Goal: Information Seeking & Learning: Find contact information

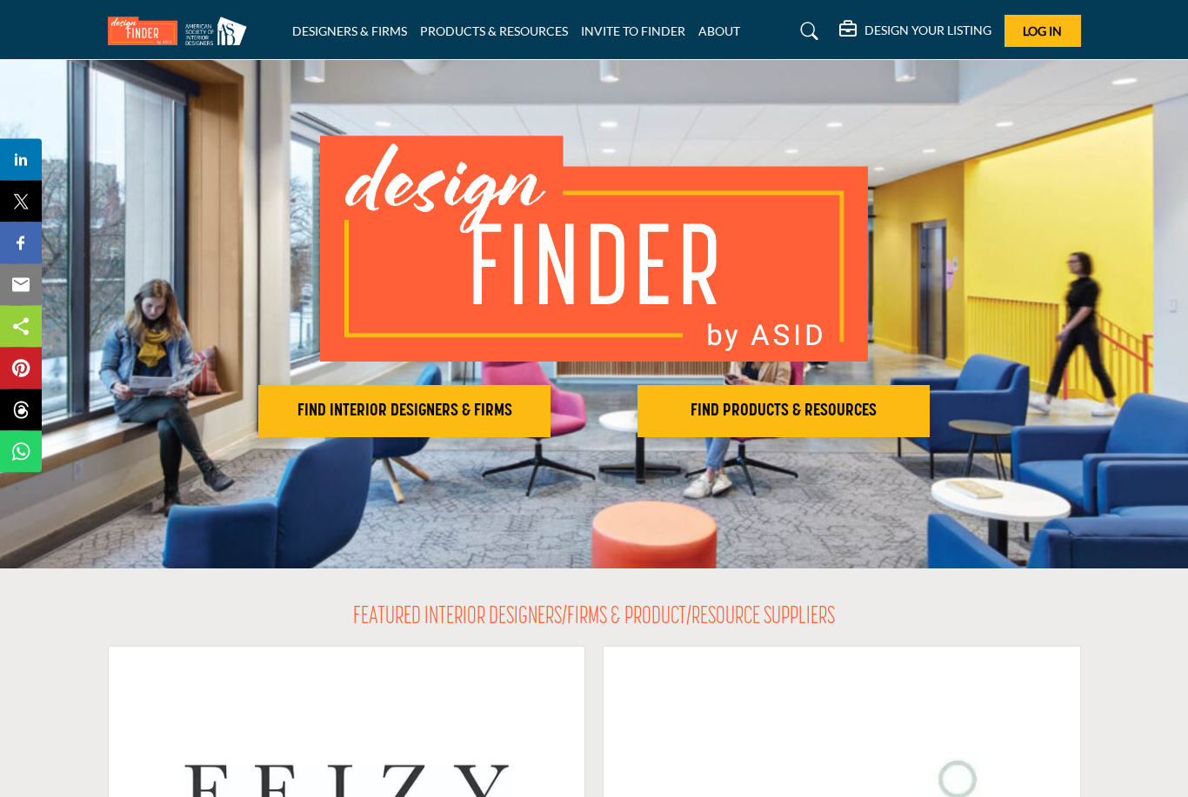
scroll to position [61, 0]
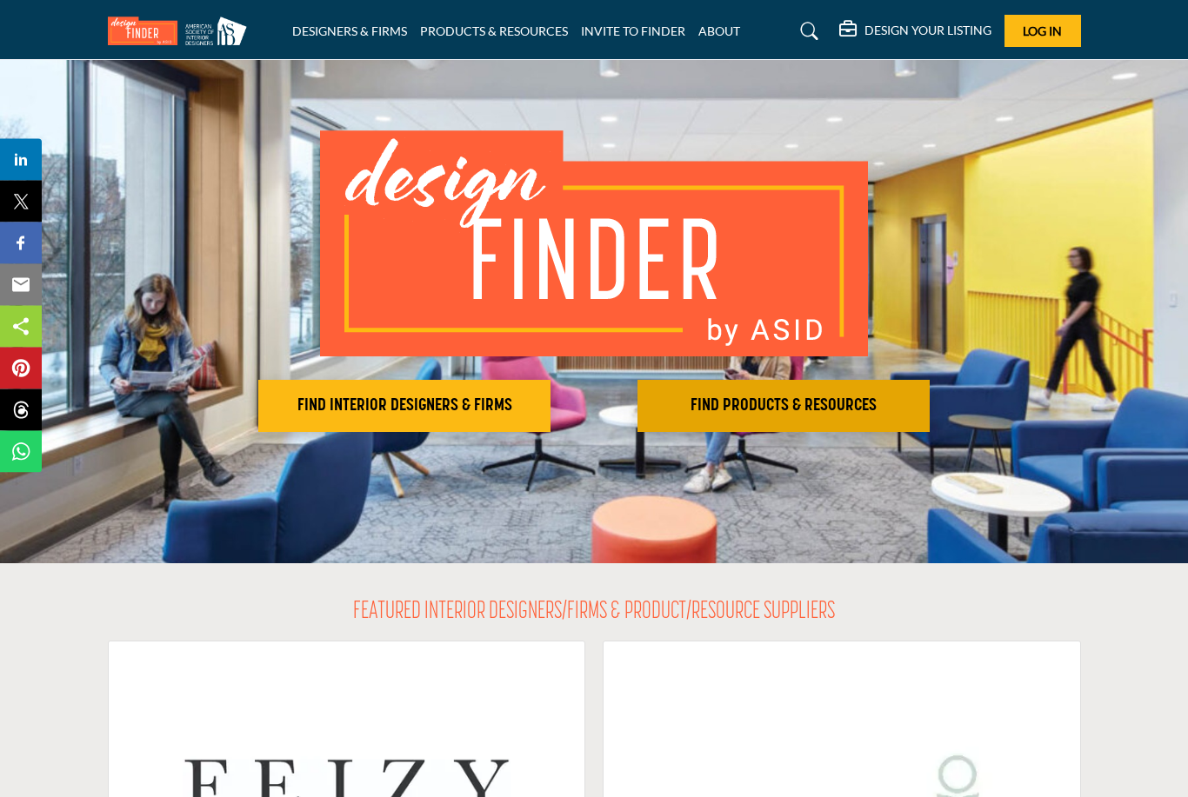
click at [545, 400] on h2 "FIND PRODUCTS & RESOURCES" at bounding box center [404, 407] width 282 height 21
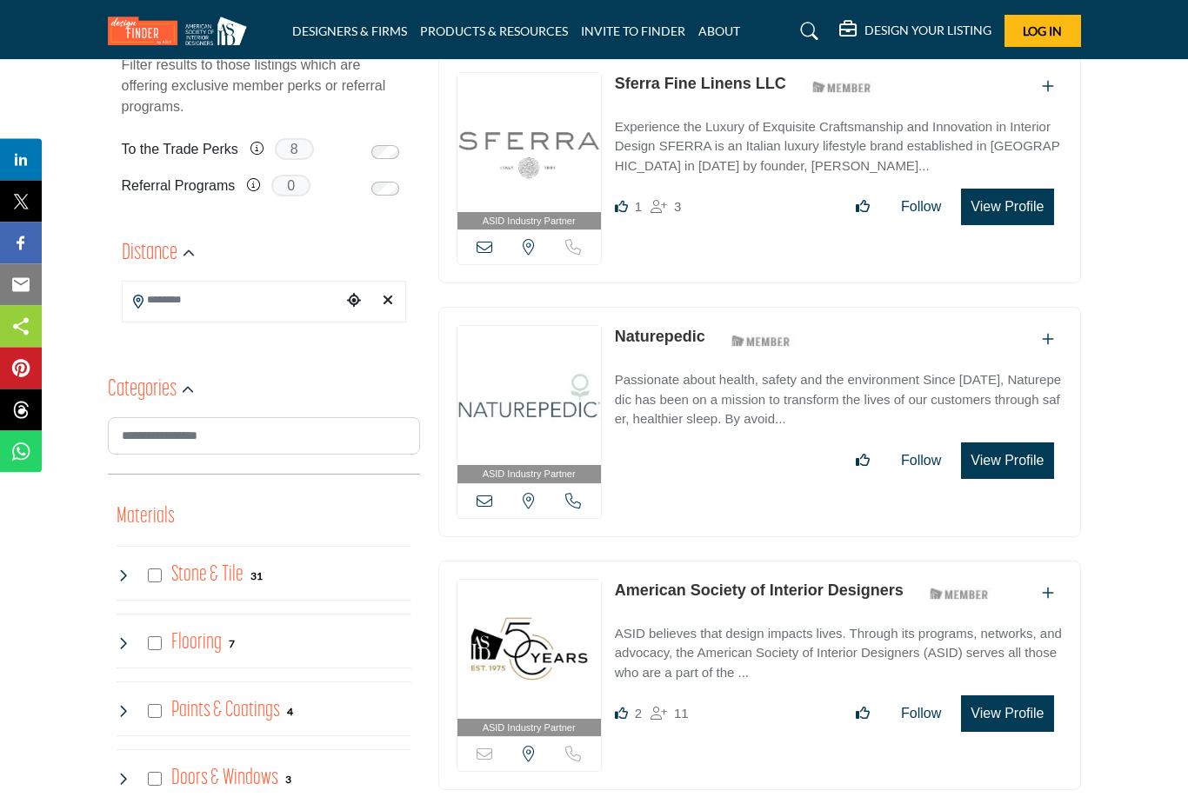
scroll to position [435, 0]
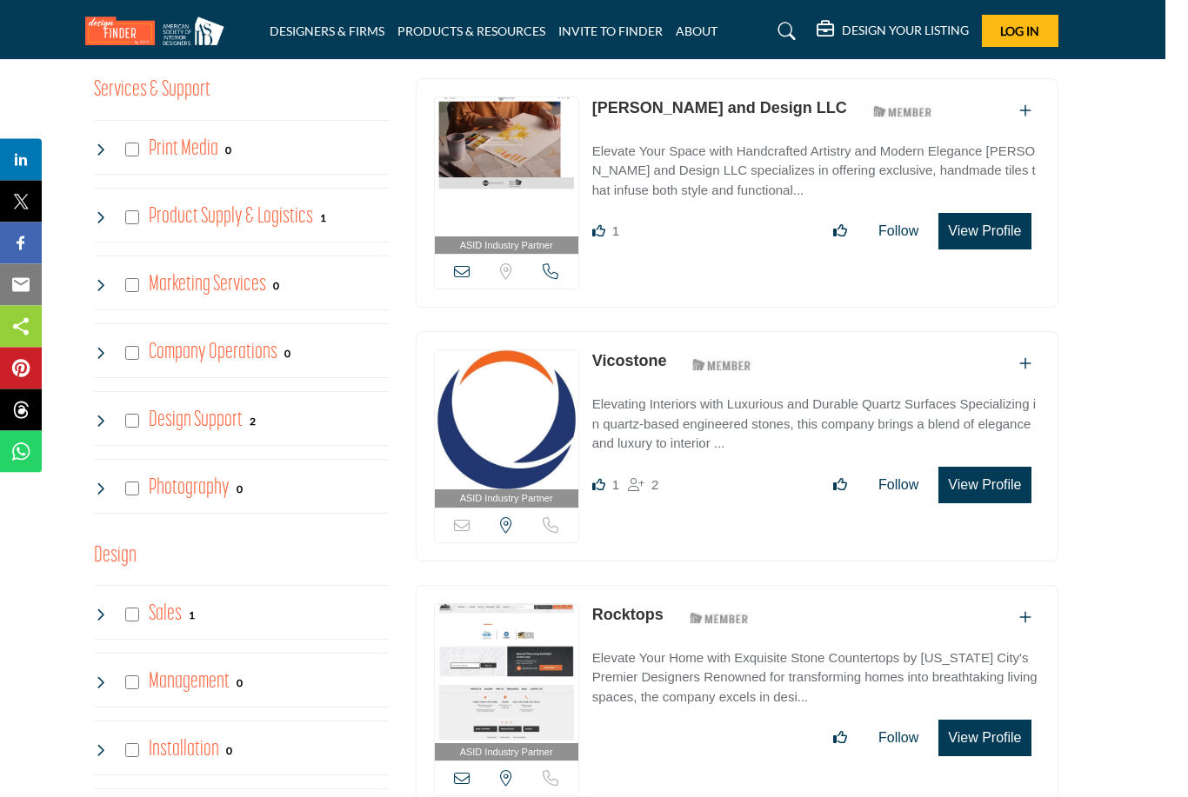
scroll to position [3773, 23]
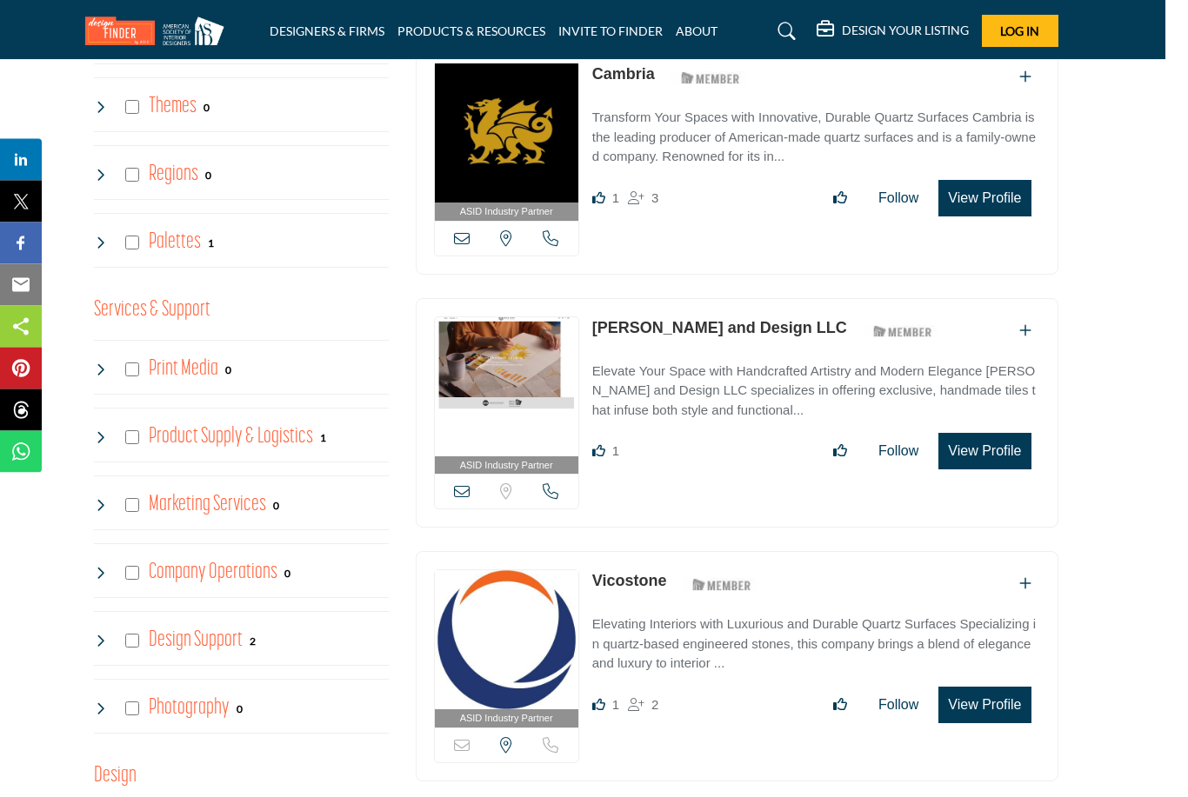
click at [999, 434] on button "View Profile" at bounding box center [984, 452] width 92 height 37
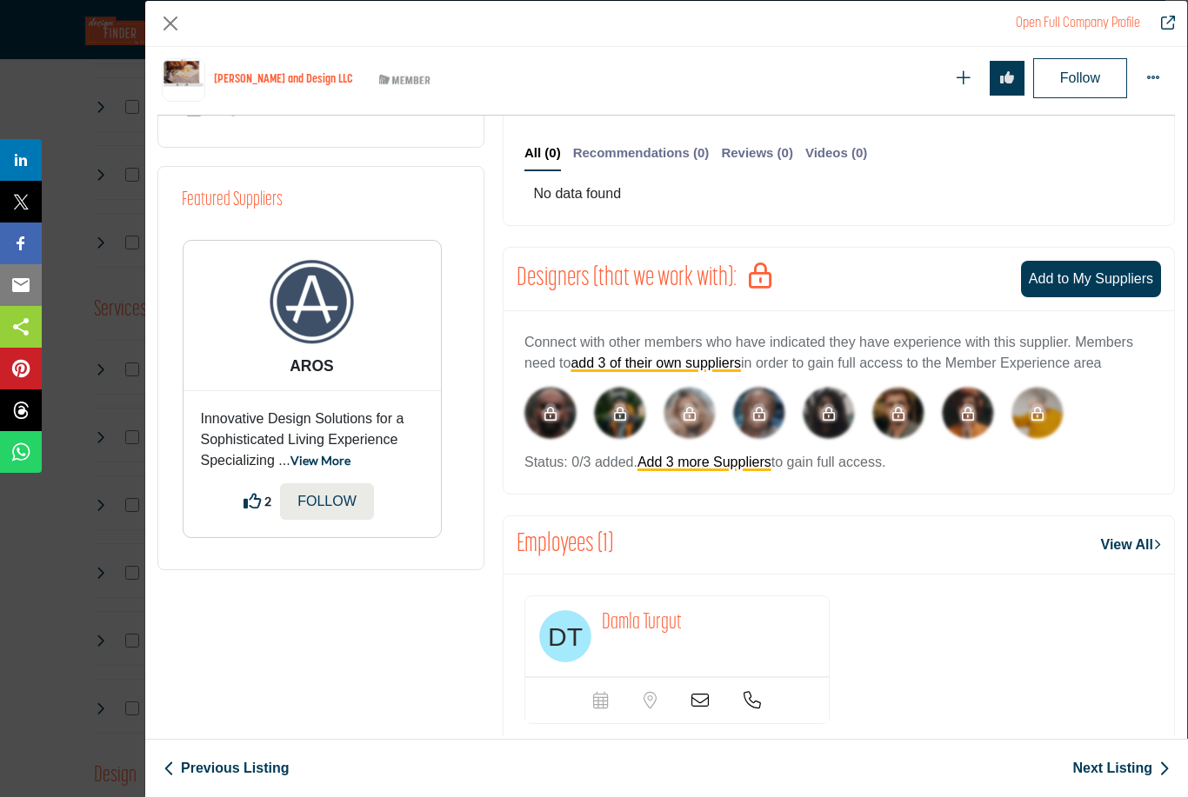
scroll to position [768, 0]
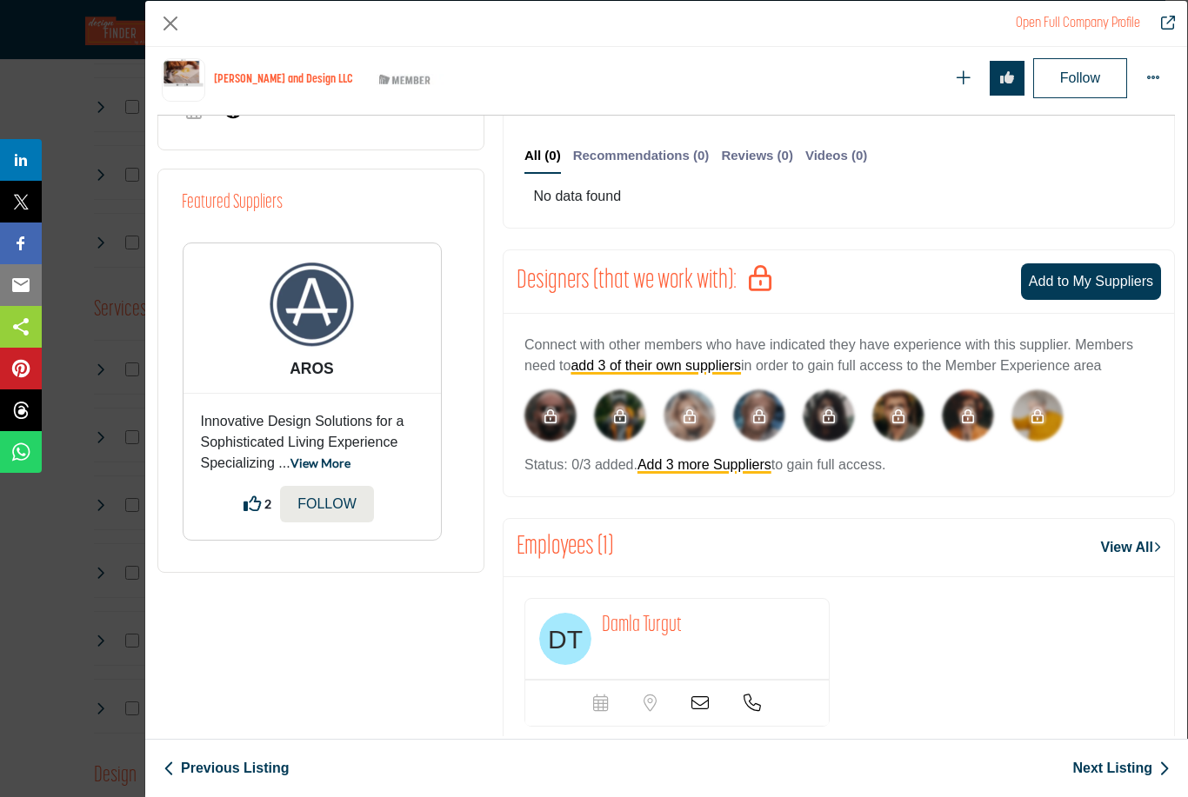
click at [1107, 542] on link "View All" at bounding box center [1131, 547] width 60 height 21
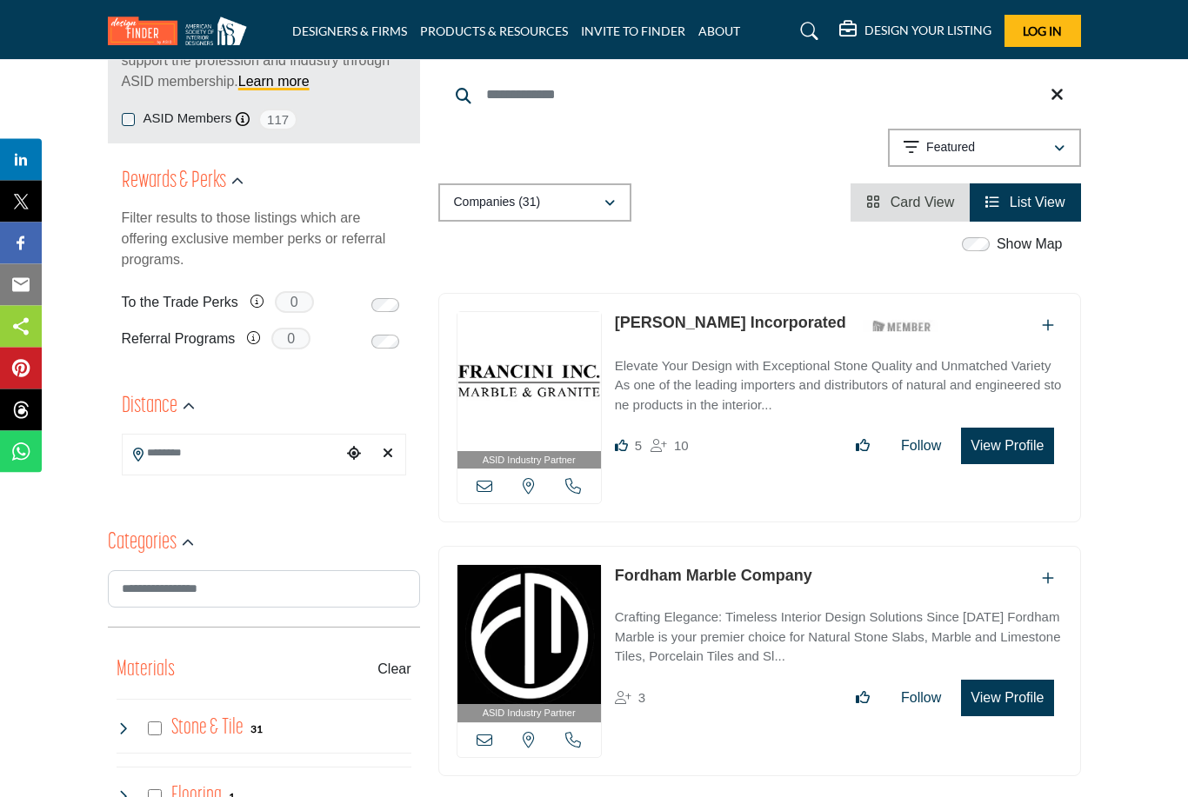
scroll to position [354, 0]
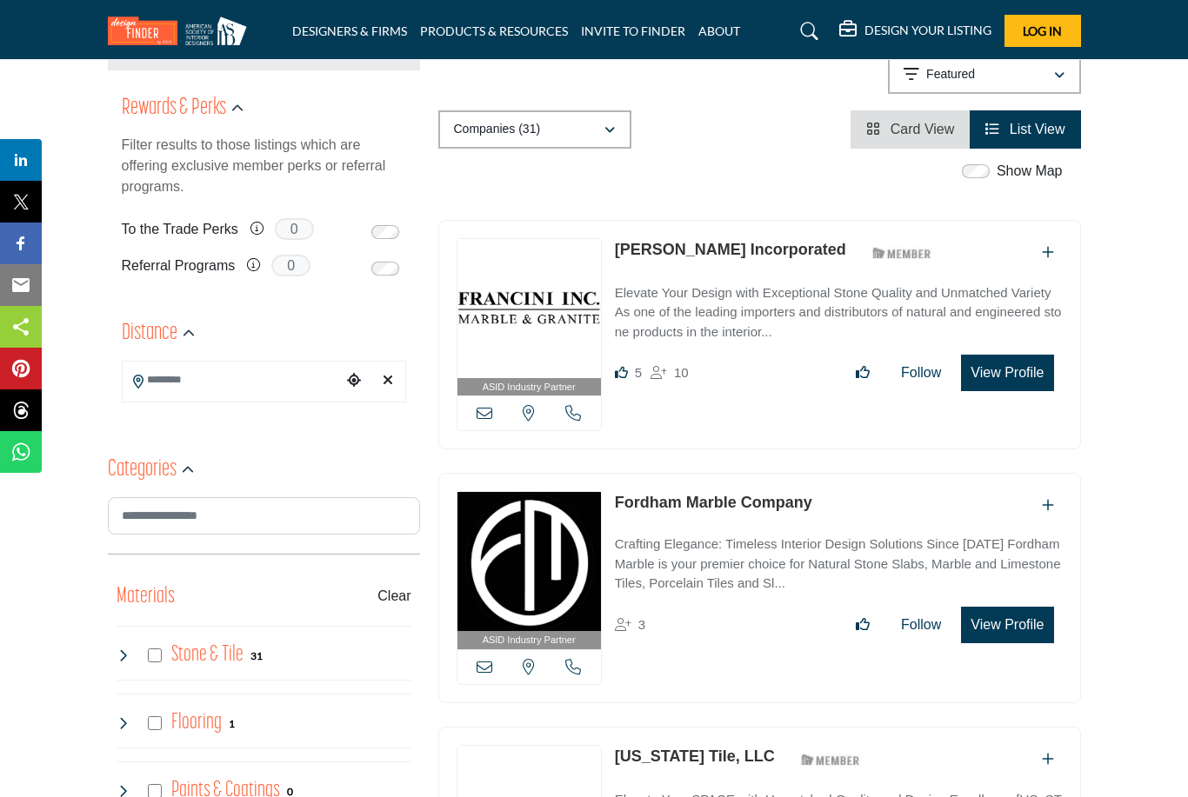
click at [728, 503] on link "Fordham Marble Company" at bounding box center [713, 502] width 197 height 17
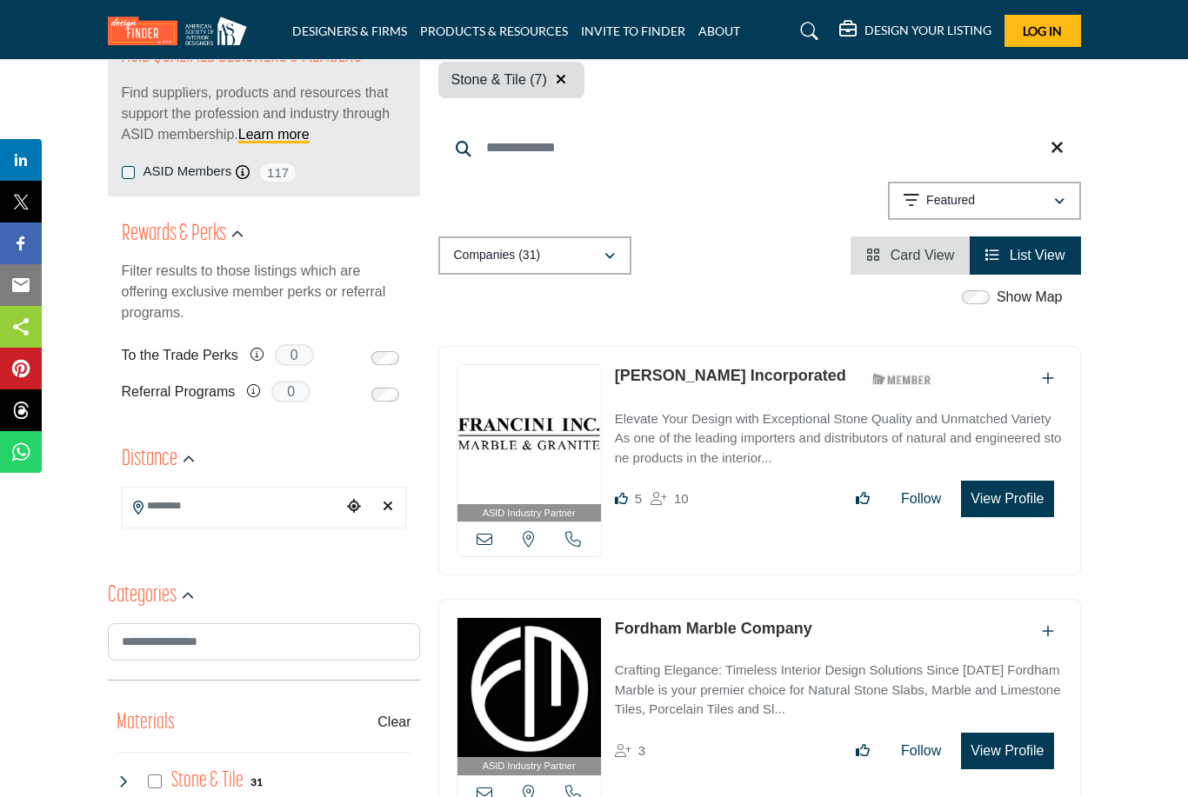
scroll to position [227, 0]
click at [688, 373] on link "[PERSON_NAME] Incorporated" at bounding box center [730, 376] width 231 height 17
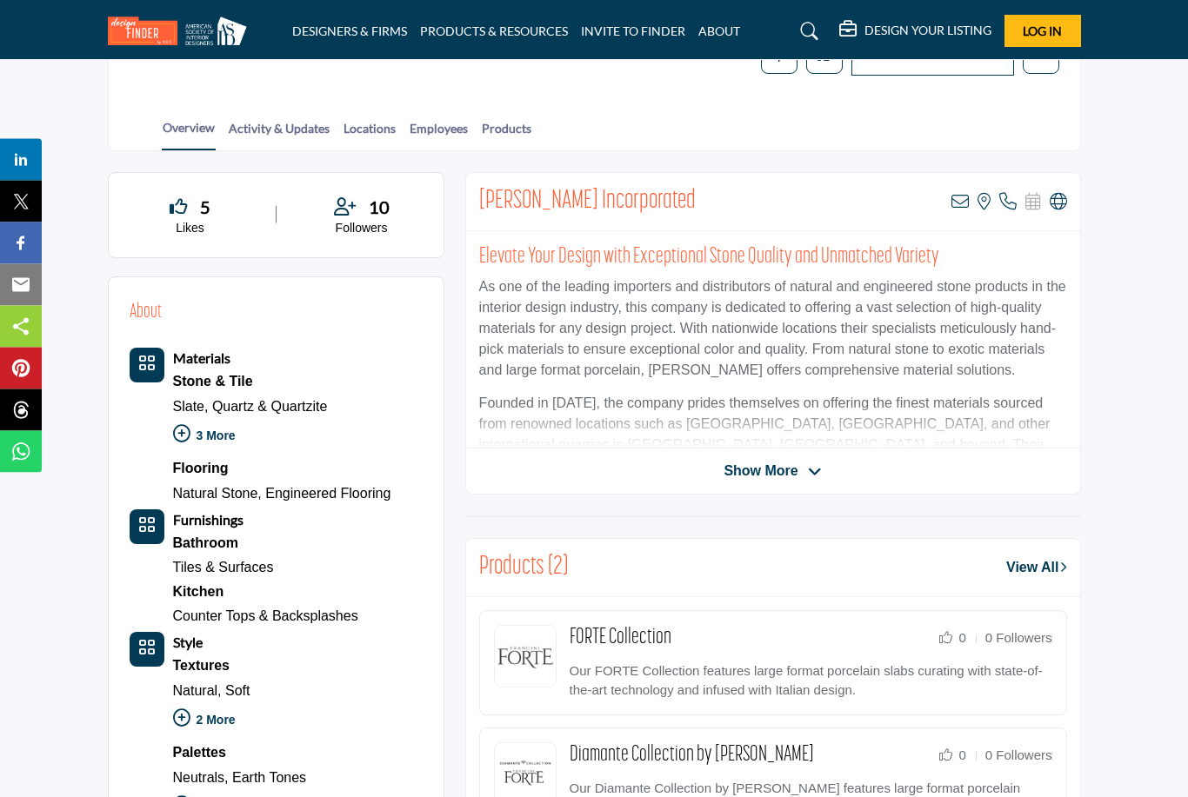
scroll to position [320, 0]
click at [1006, 478] on div "Show More" at bounding box center [773, 471] width 614 height 21
click at [813, 473] on icon at bounding box center [815, 472] width 14 height 16
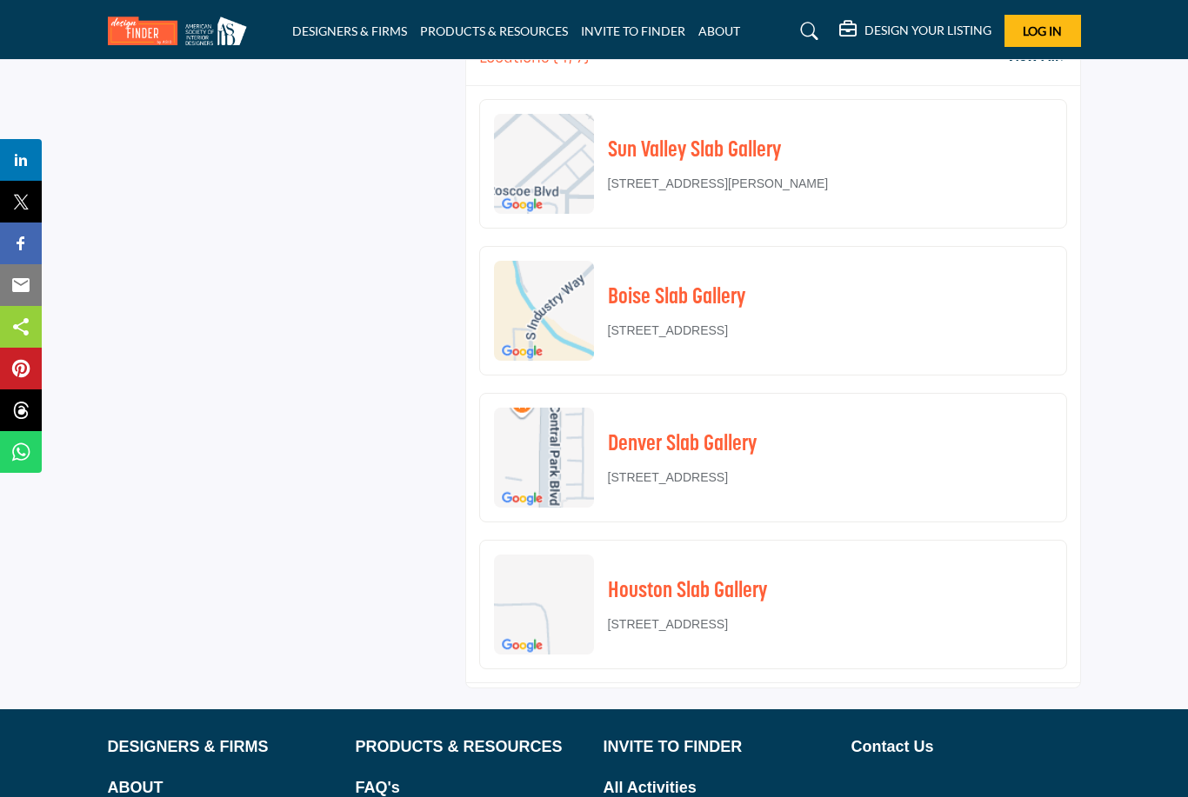
scroll to position [2585, 0]
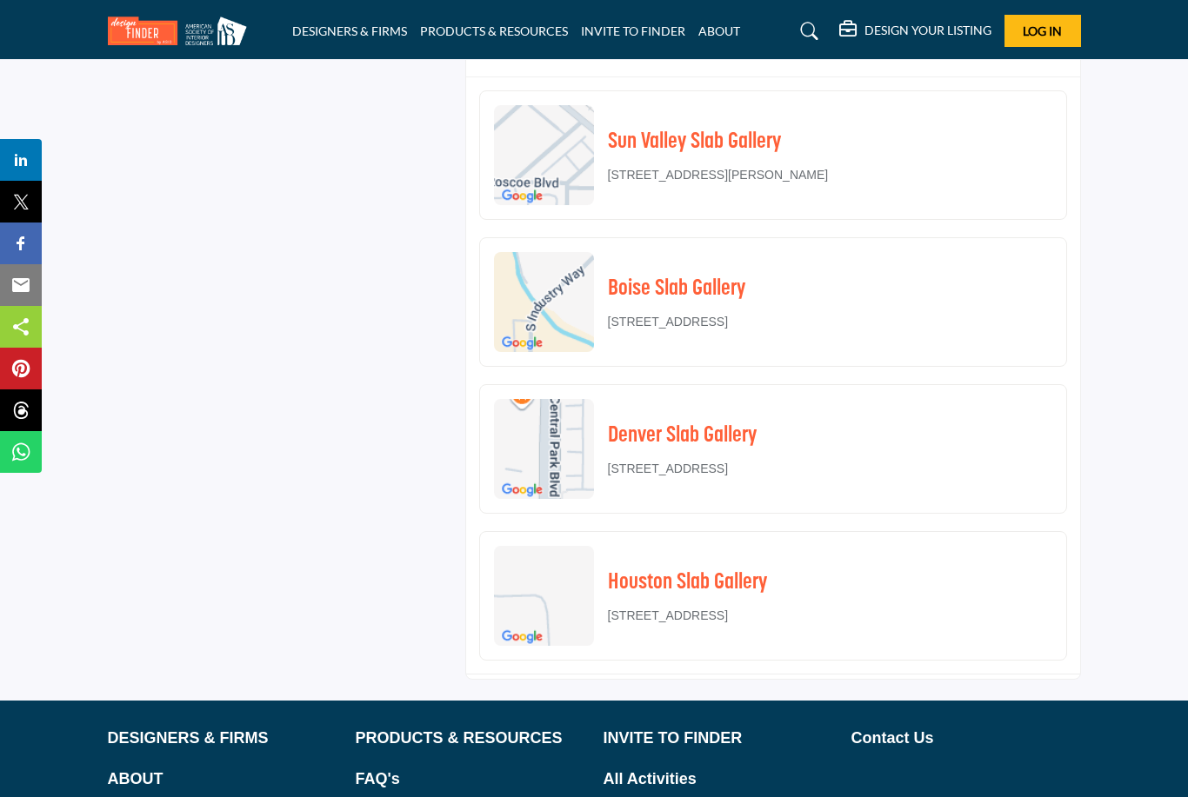
click at [755, 582] on h2 "Houston Slab Gallery" at bounding box center [687, 583] width 159 height 33
click at [696, 631] on div "Houston Slab Gallery 7108 Old Katy Road, 77024" at bounding box center [630, 596] width 273 height 100
click at [708, 614] on p "7108 Old Katy Road, 77024" at bounding box center [668, 616] width 120 height 18
click at [577, 597] on img at bounding box center [544, 596] width 100 height 100
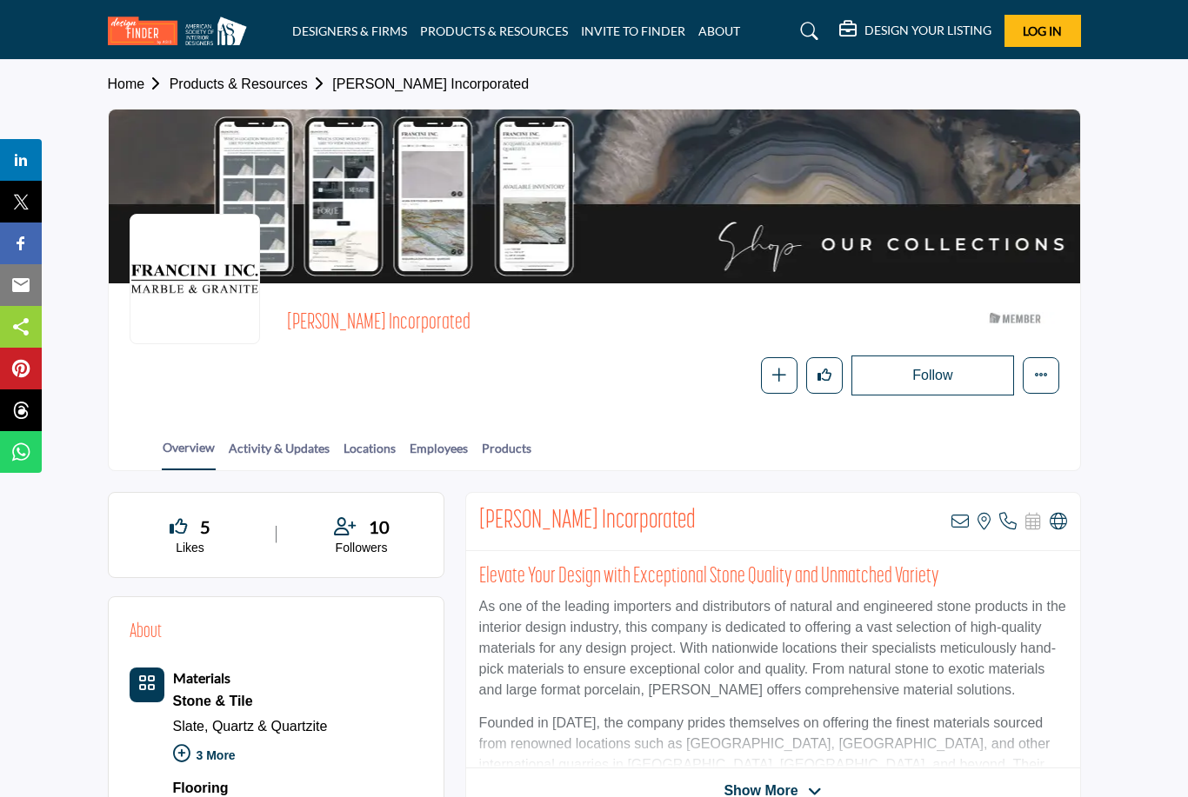
click at [321, 311] on span "[PERSON_NAME] Incorporated" at bounding box center [526, 324] width 478 height 29
click at [377, 449] on link "Locations" at bounding box center [370, 454] width 54 height 30
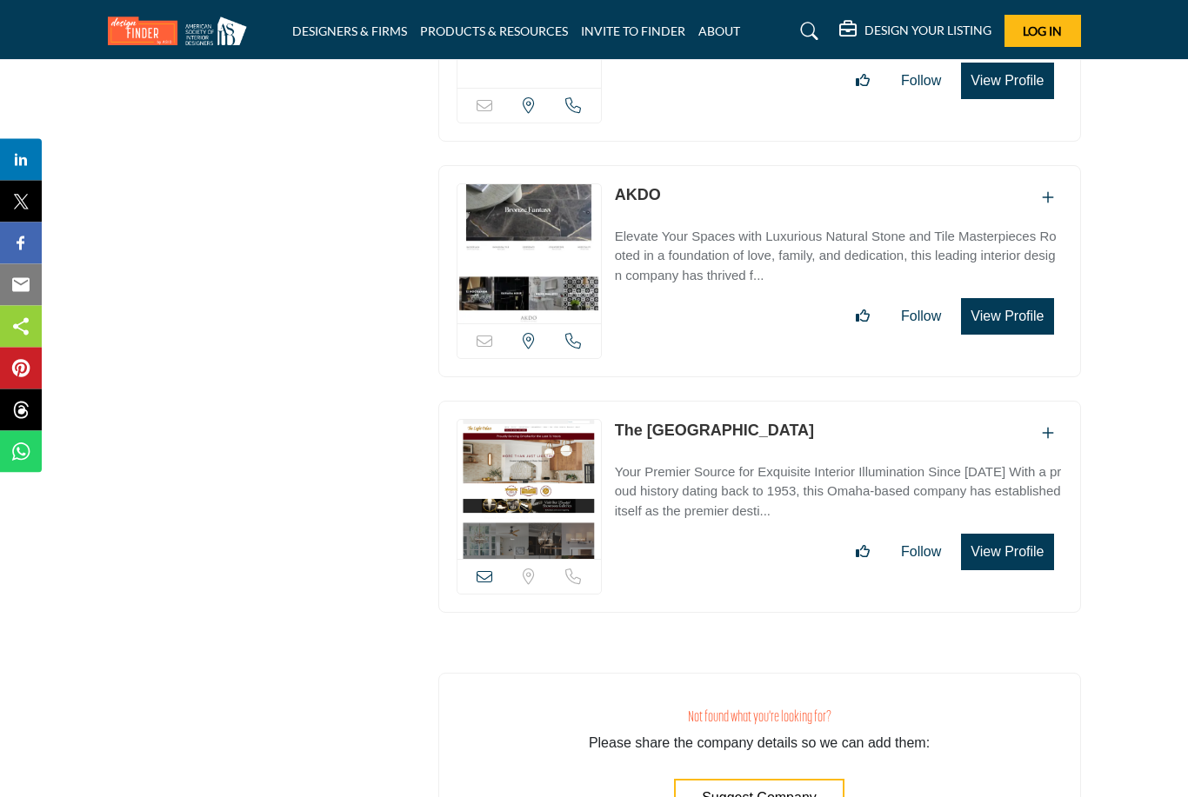
scroll to position [7663, 0]
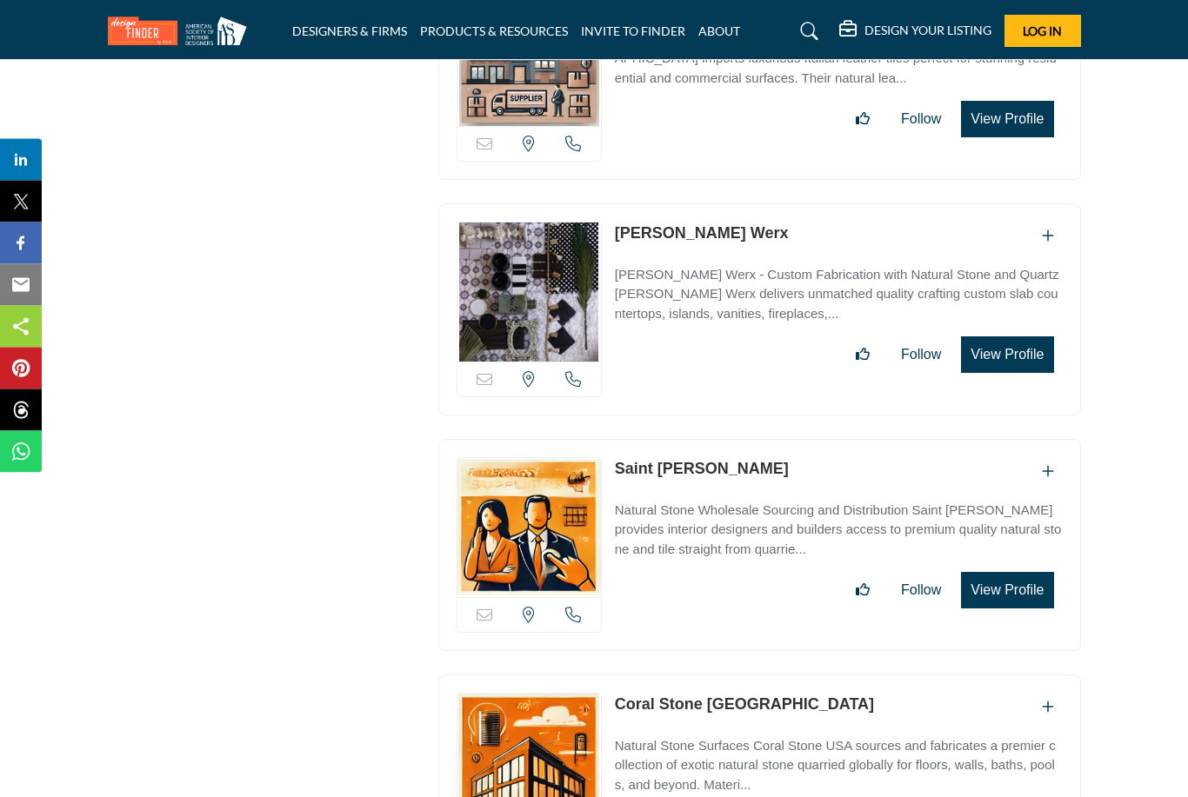
scroll to position [6076, 0]
